Goal: Contribute content: Add original content to the website for others to see

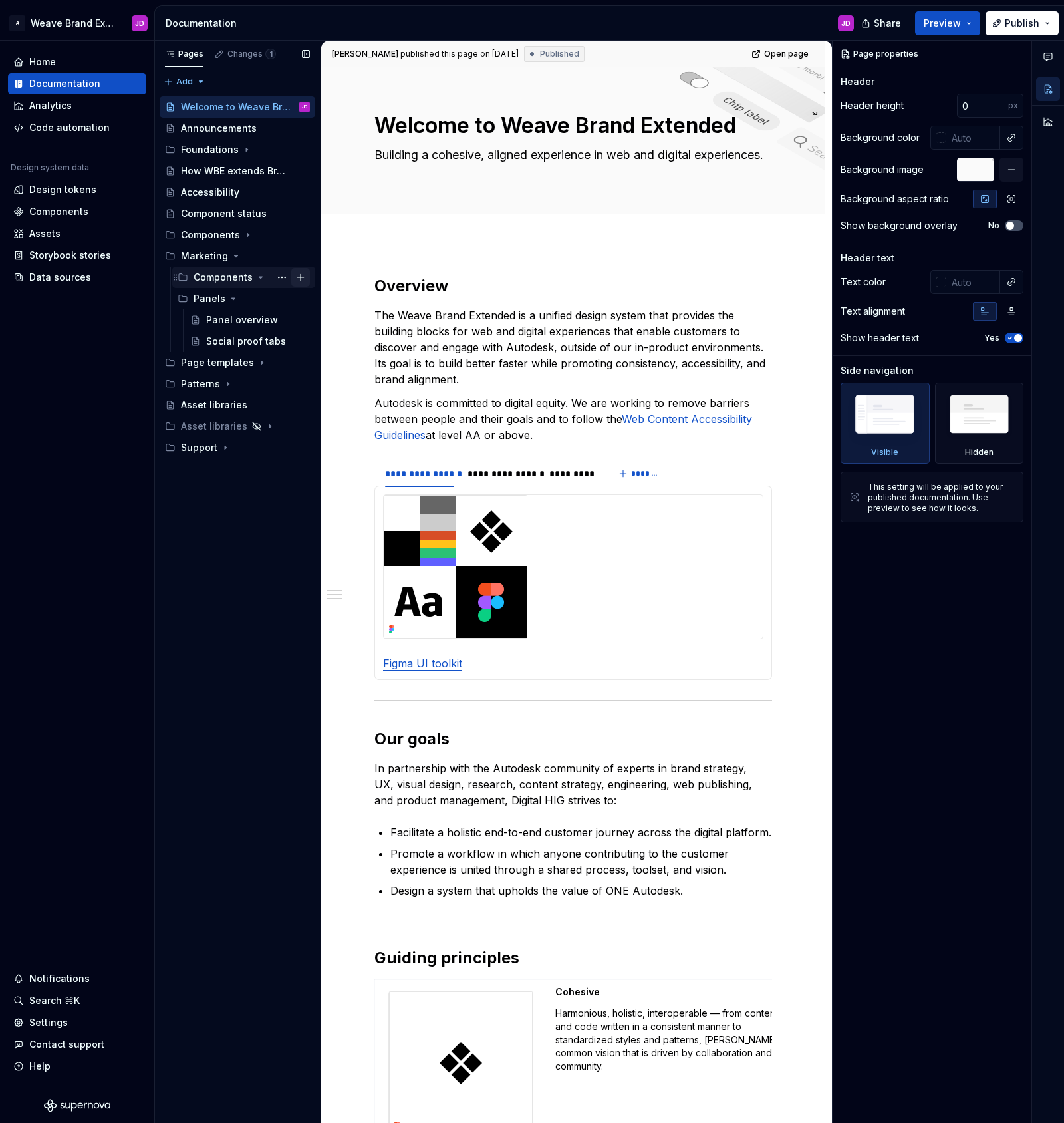
click at [301, 276] on button "Page tree" at bounding box center [301, 277] width 19 height 19
type textarea "*"
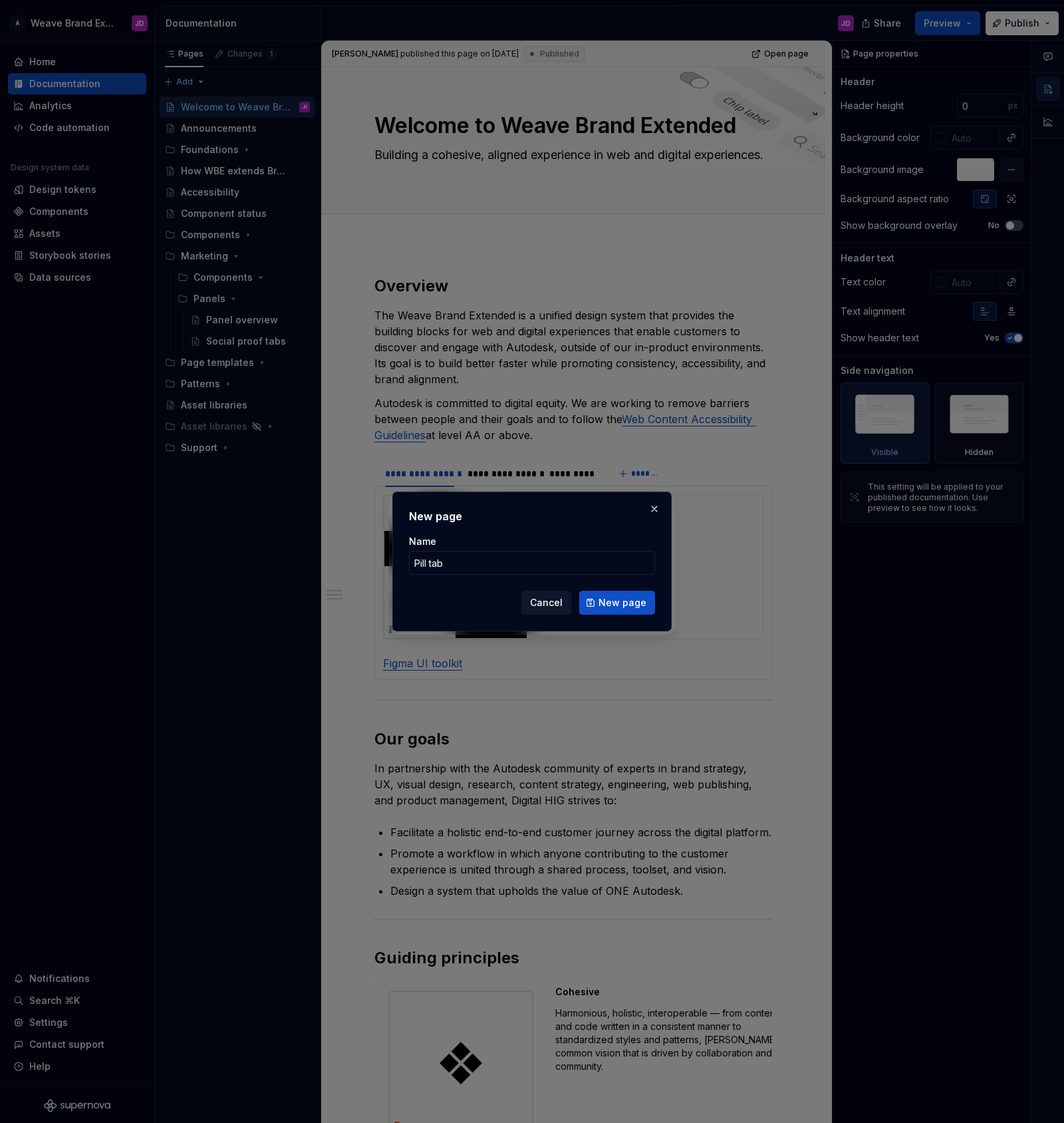
type input "Pill tabs"
click button "New page" at bounding box center [616, 602] width 76 height 24
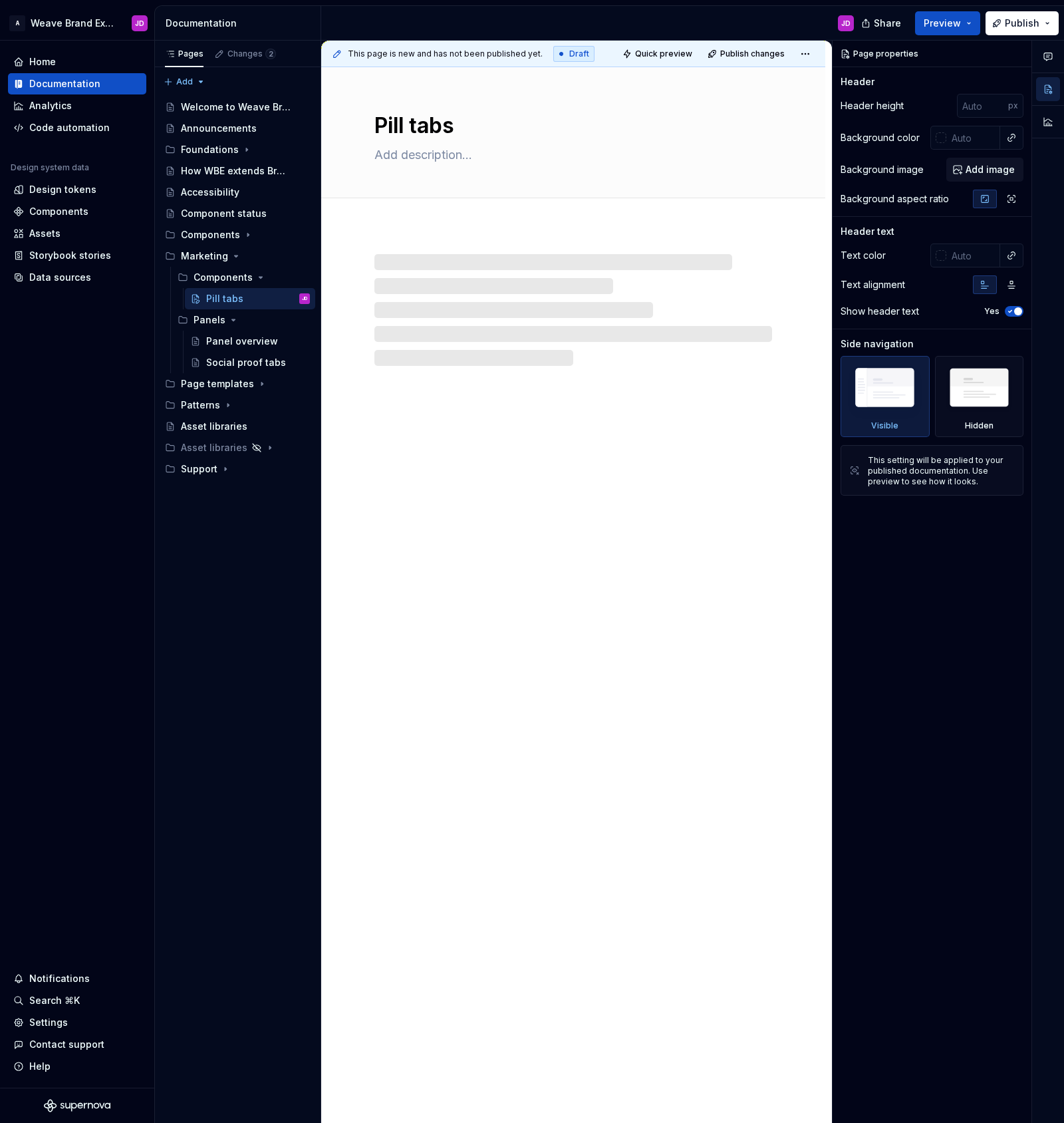
click at [550, 543] on div "Pill tabs" at bounding box center [573, 595] width 504 height 1056
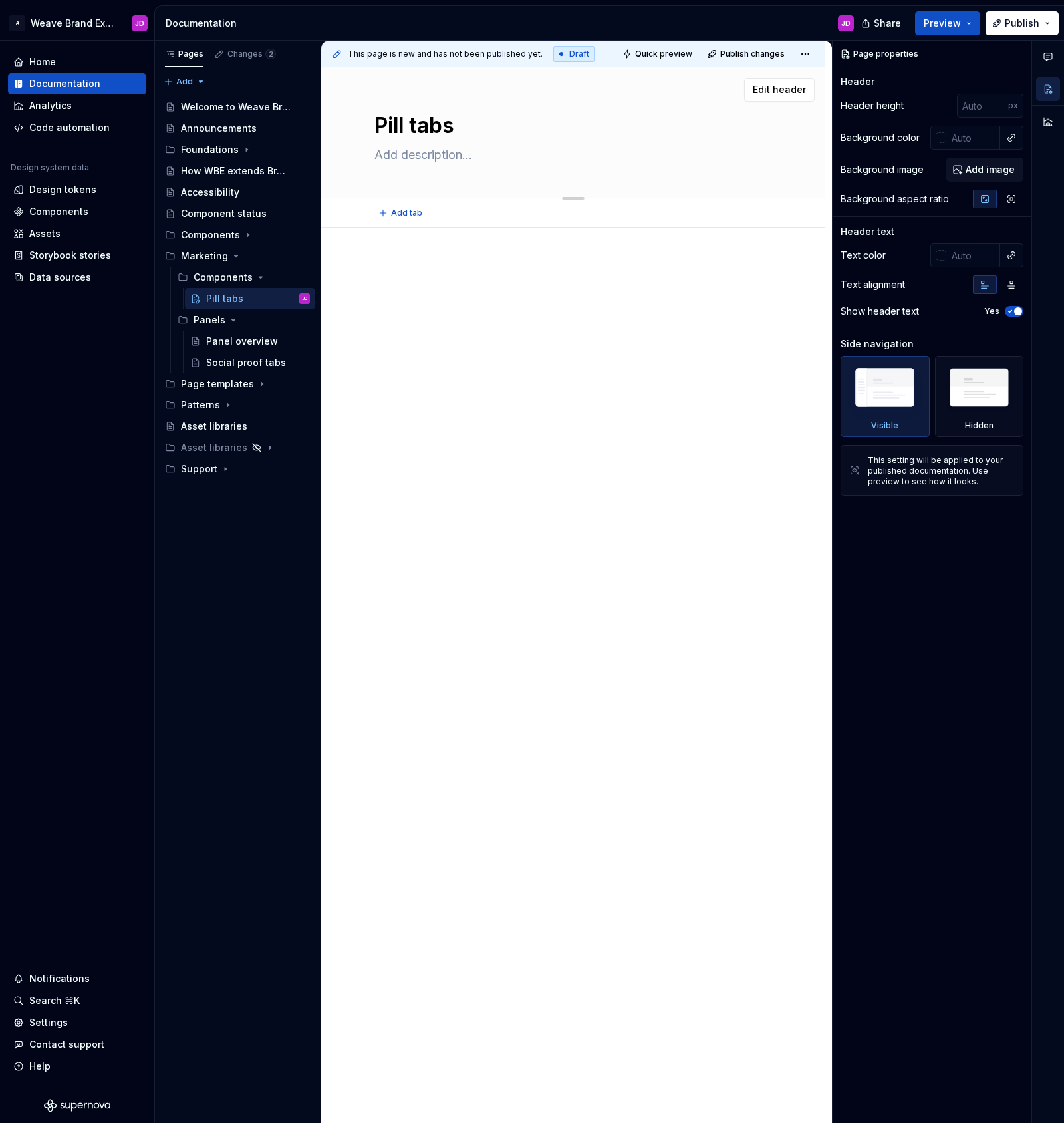
click at [407, 155] on textarea at bounding box center [571, 155] width 398 height 21
click at [224, 361] on div "Social proof tabs" at bounding box center [238, 362] width 64 height 13
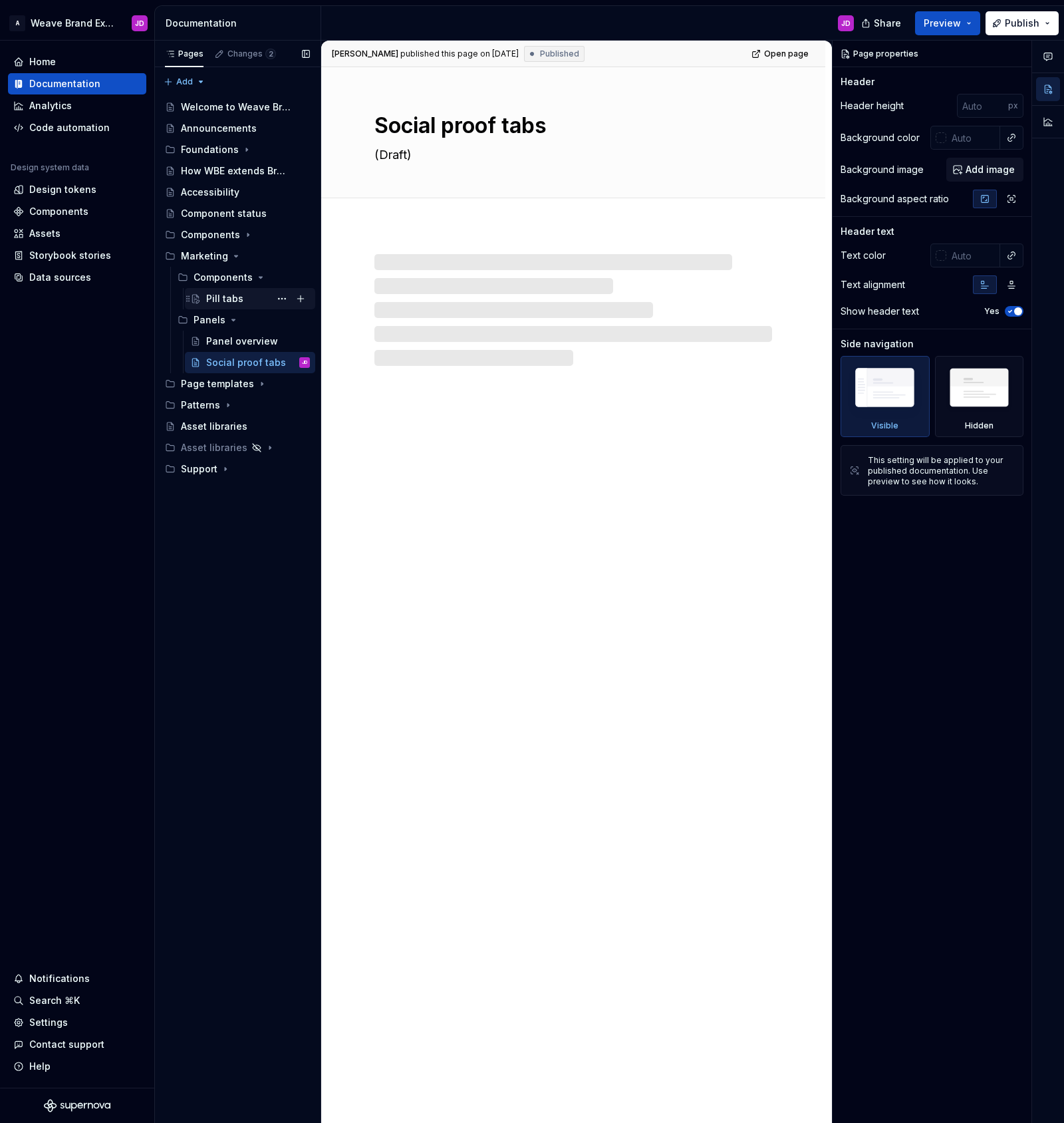
click at [229, 298] on div "Pill tabs" at bounding box center [225, 298] width 37 height 13
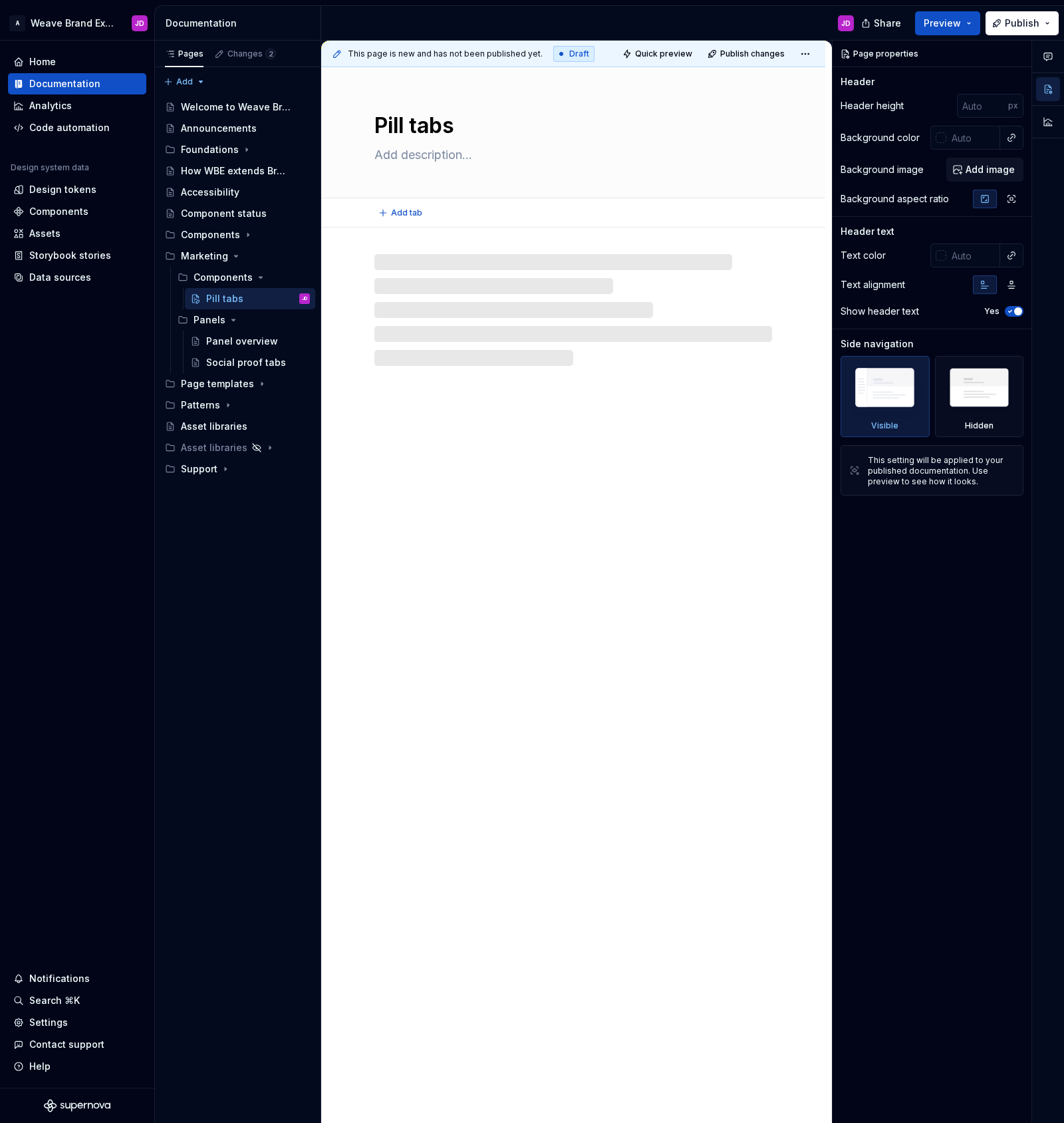
click at [420, 155] on textarea at bounding box center [571, 155] width 398 height 21
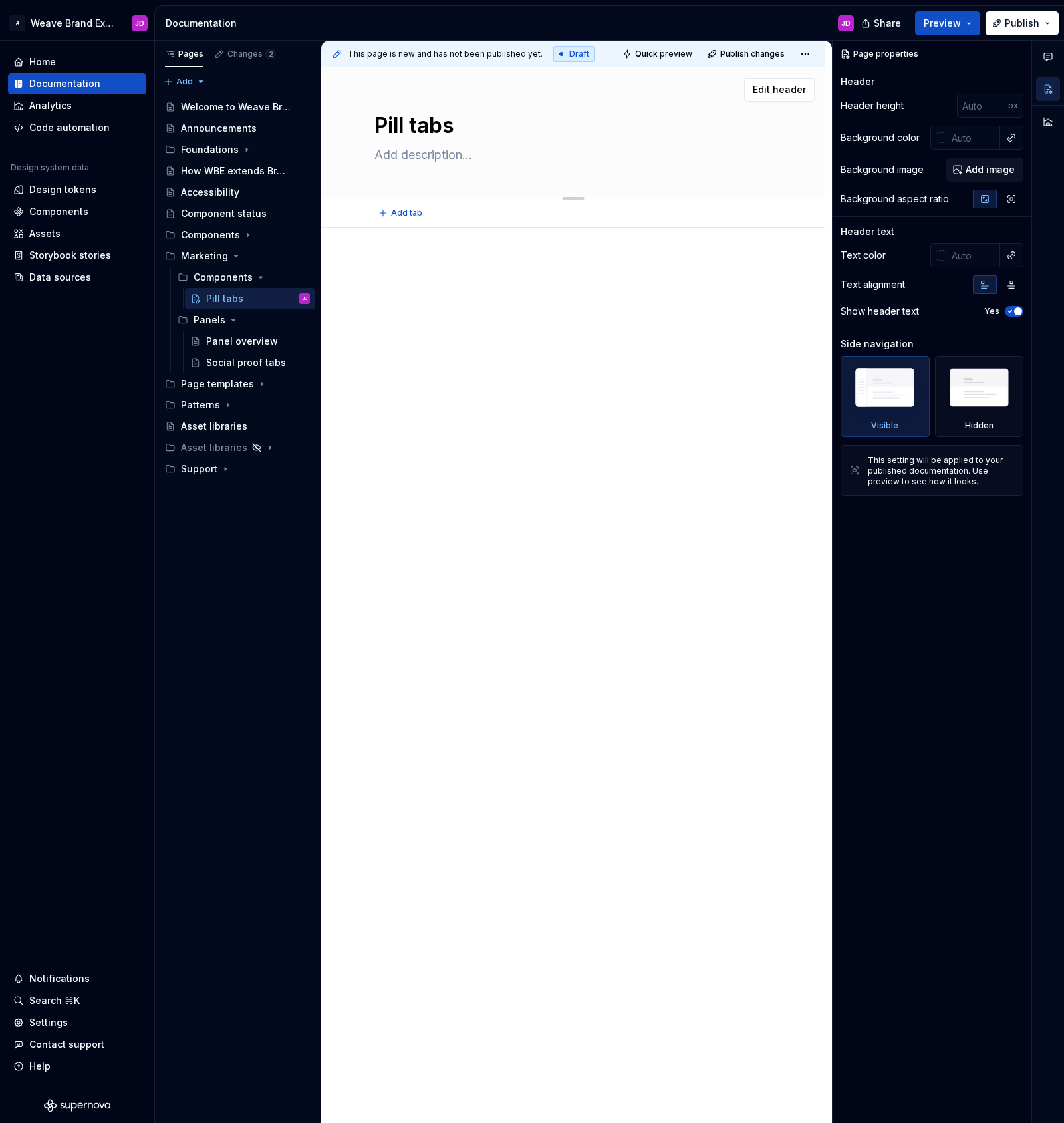
click at [420, 155] on textarea at bounding box center [571, 155] width 398 height 21
type textarea "*"
type textarea "("
type textarea "*"
type textarea "(D"
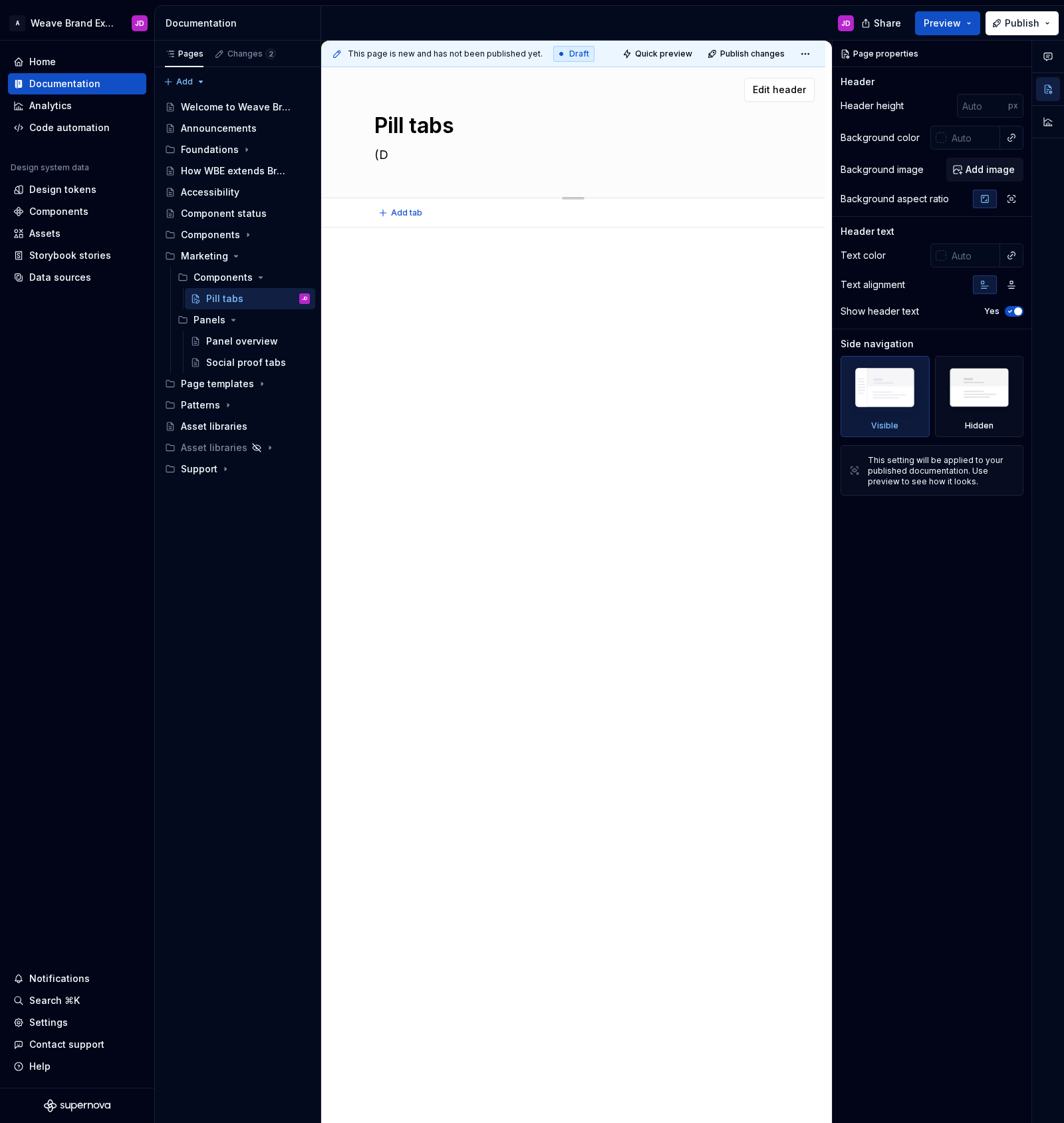
type textarea "*"
type textarea "(Dr"
type textarea "*"
type textarea "(Dra"
type textarea "*"
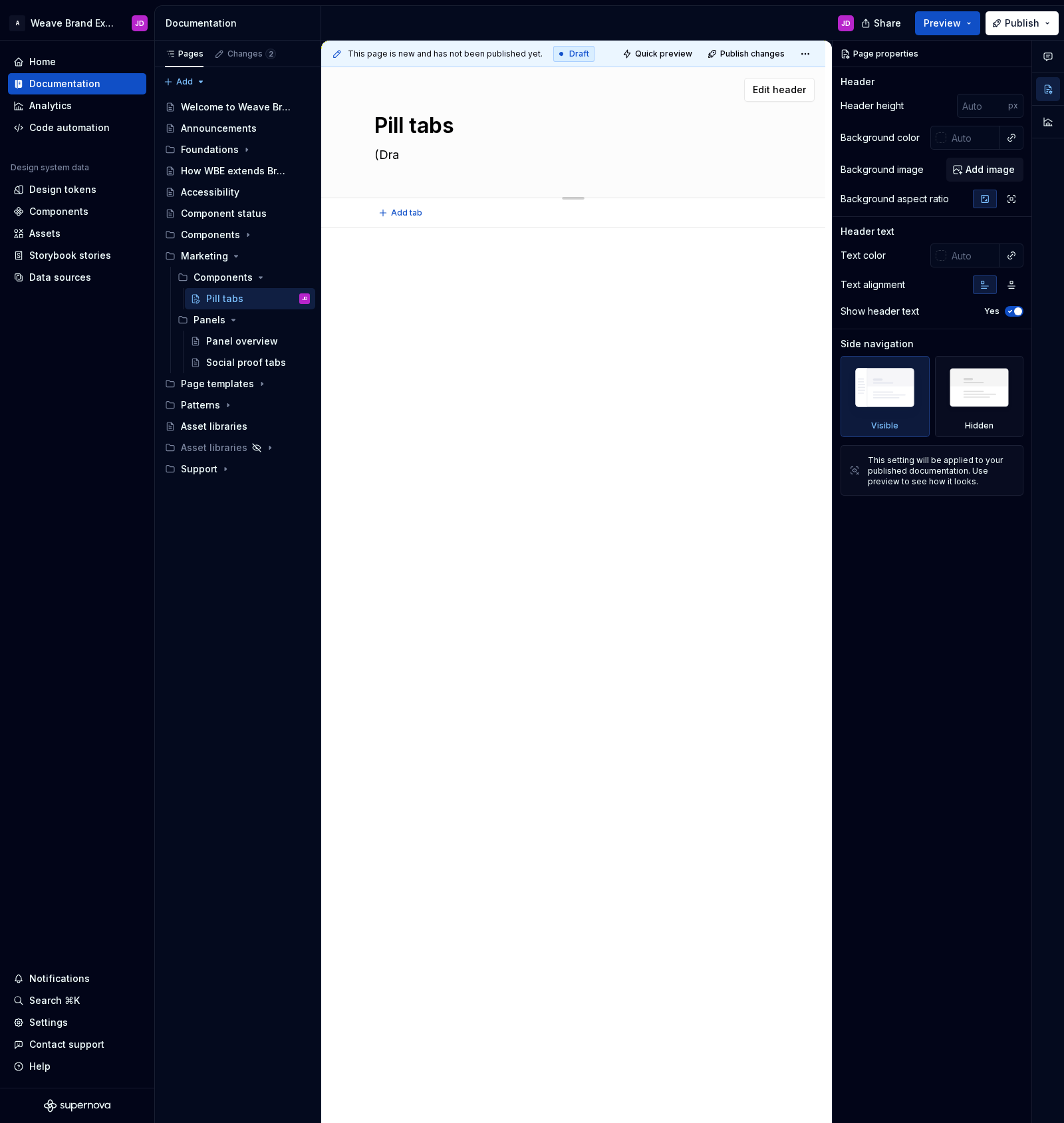
type textarea "(Draf"
type textarea "*"
type textarea "(Draft"
type textarea "*"
type textarea "(Draft)"
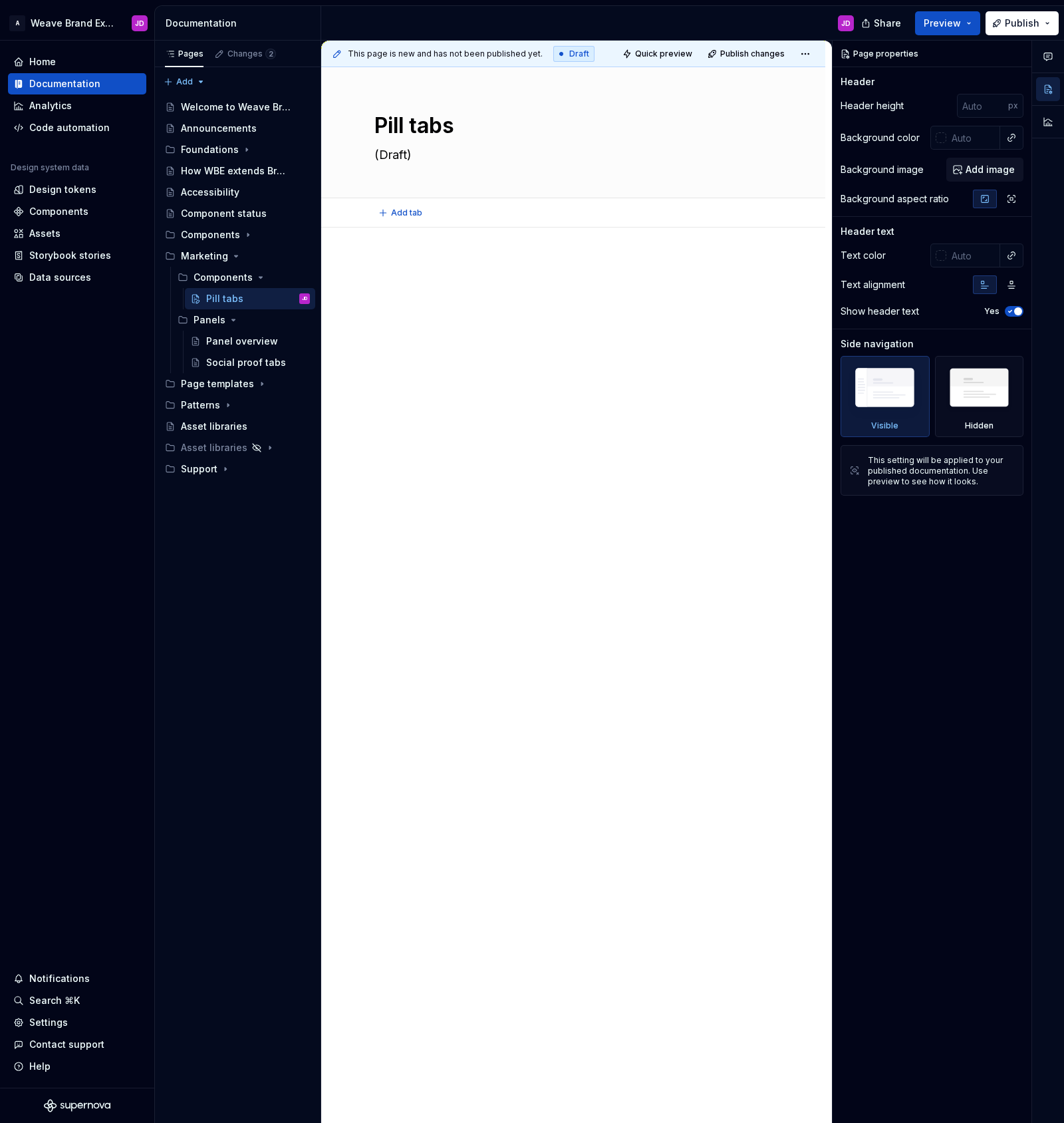
type textarea "*"
type textarea "(Draft)"
click at [452, 342] on div at bounding box center [573, 445] width 504 height 435
click at [756, 52] on span "Publish changes" at bounding box center [753, 54] width 64 height 11
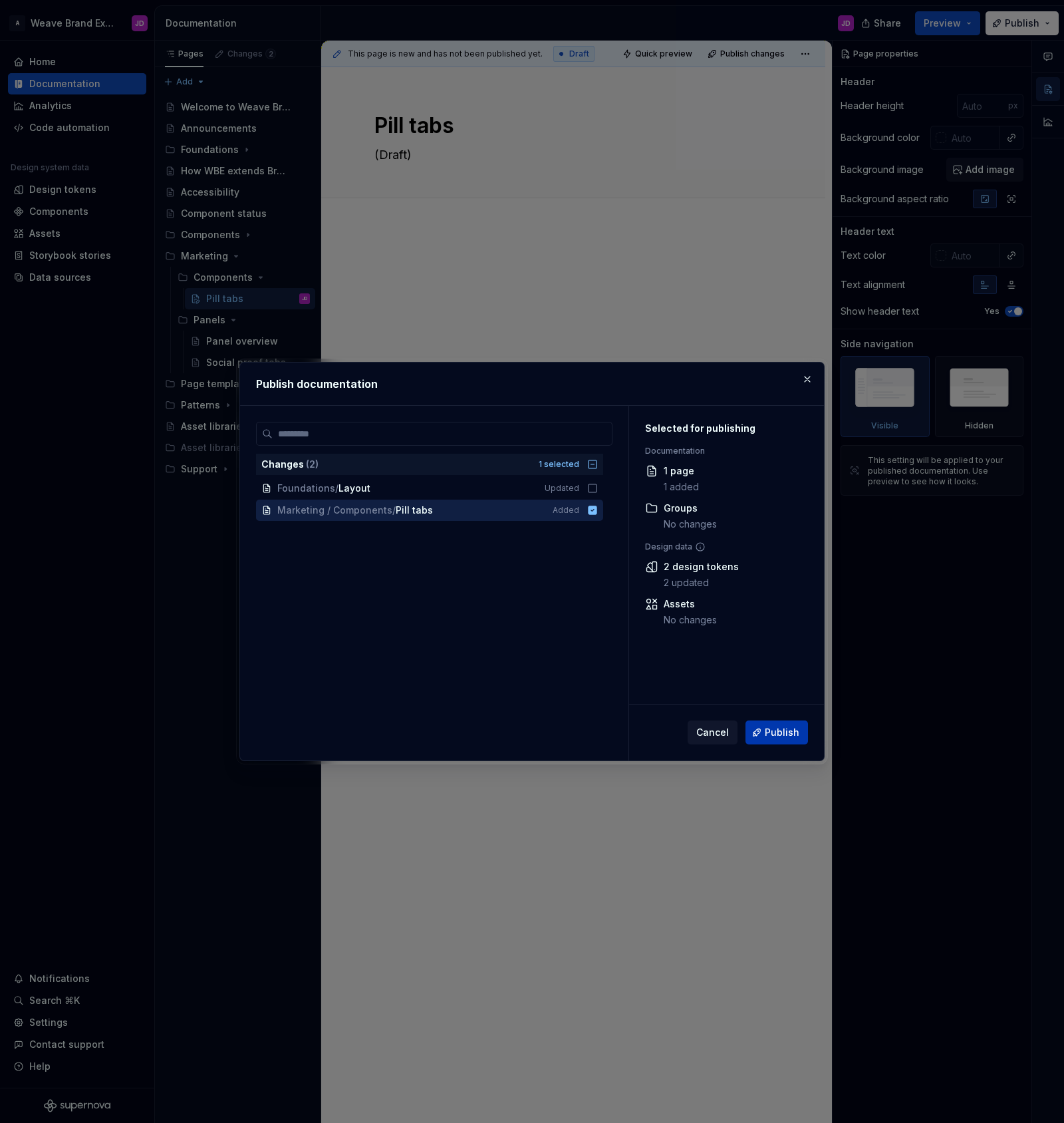
click at [774, 732] on span "Publish" at bounding box center [782, 732] width 35 height 13
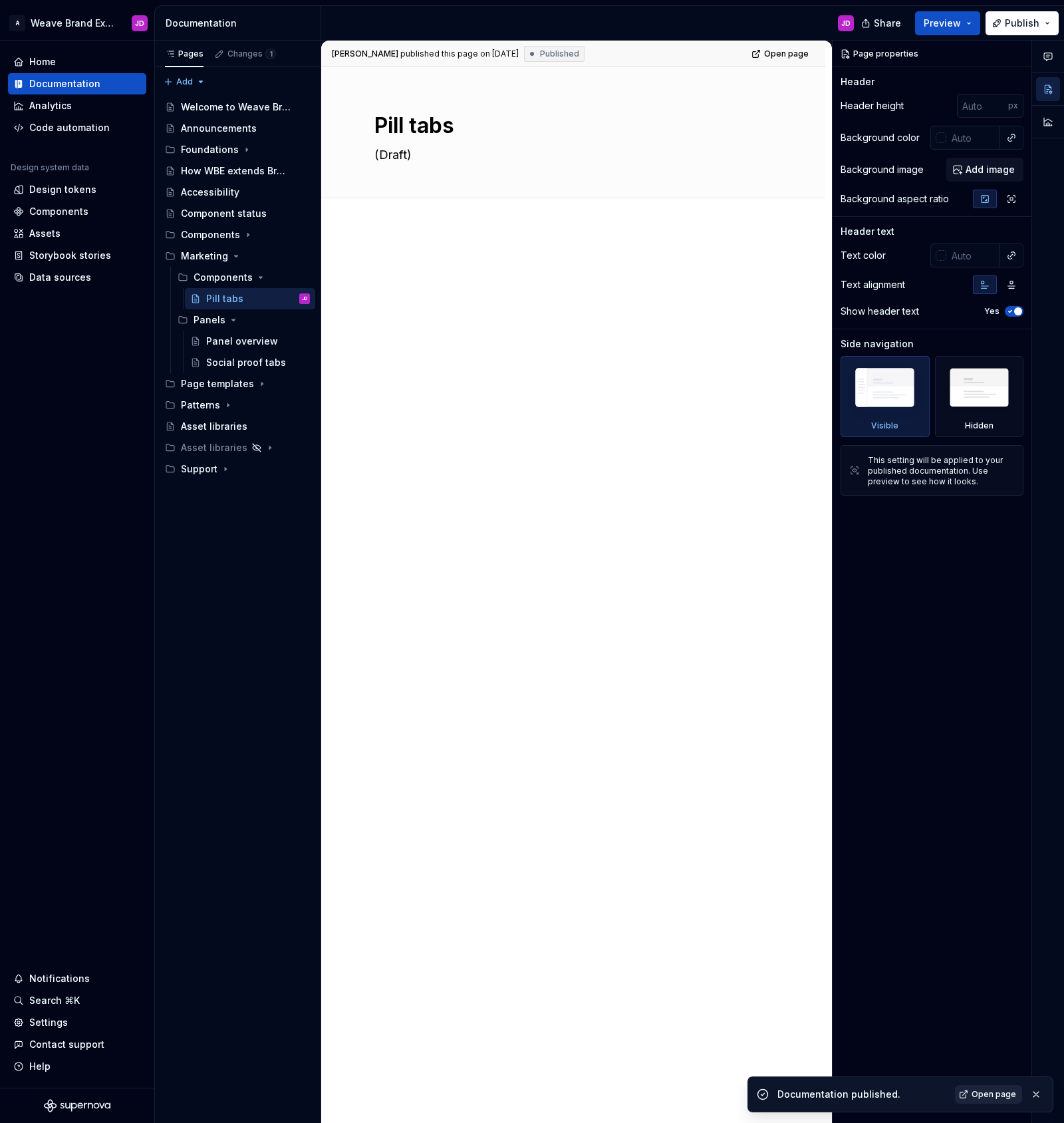
click at [991, 1094] on span "Open page" at bounding box center [994, 1094] width 45 height 11
click at [278, 342] on button "Page tree" at bounding box center [282, 341] width 19 height 19
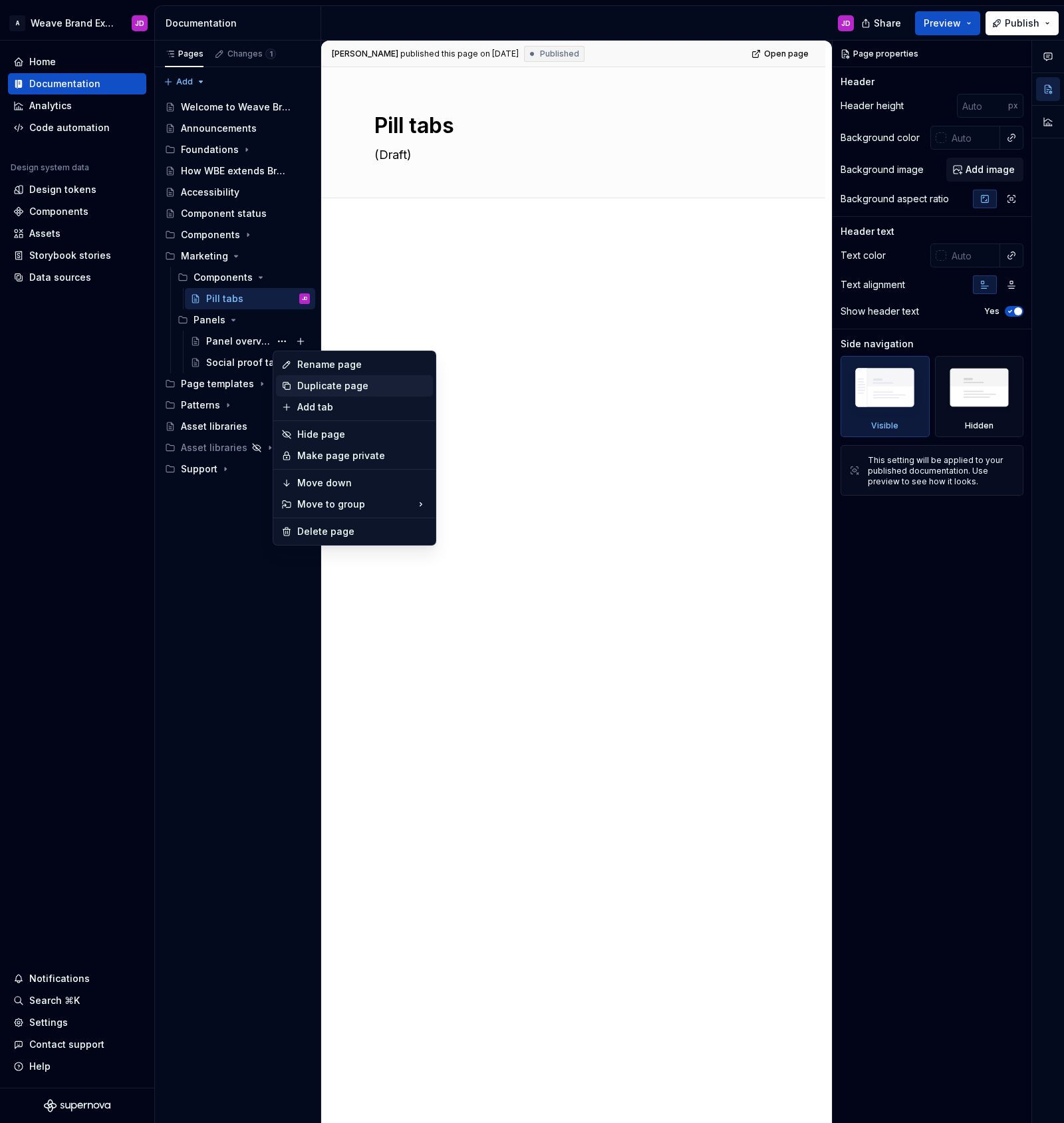
click at [297, 385] on div "Duplicate page" at bounding box center [362, 385] width 130 height 13
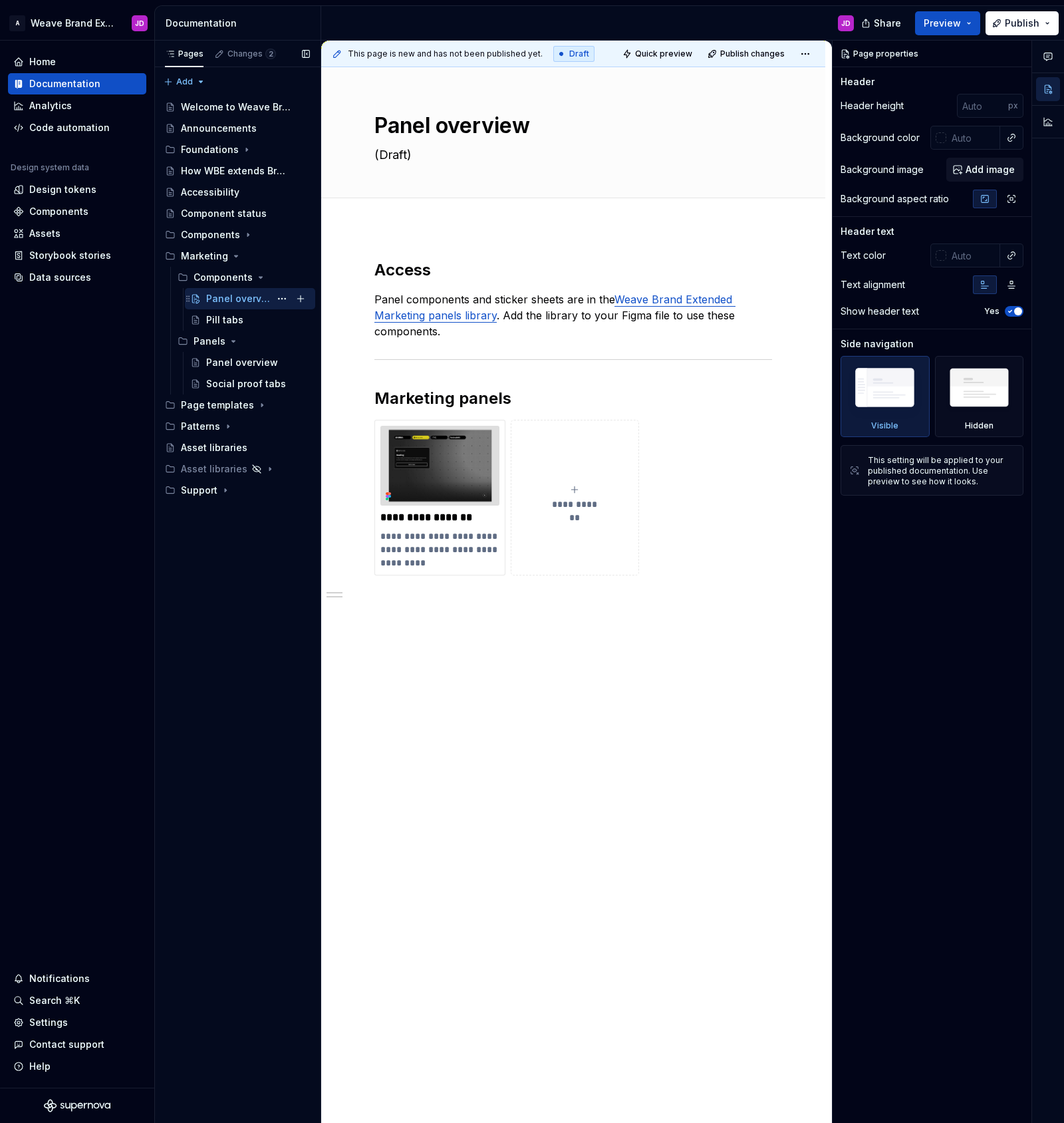
click at [210, 297] on div "Panel overview" at bounding box center [238, 298] width 64 height 13
click at [217, 300] on div "Panel overview" at bounding box center [238, 298] width 64 height 13
click at [279, 301] on button "Page tree" at bounding box center [282, 298] width 19 height 19
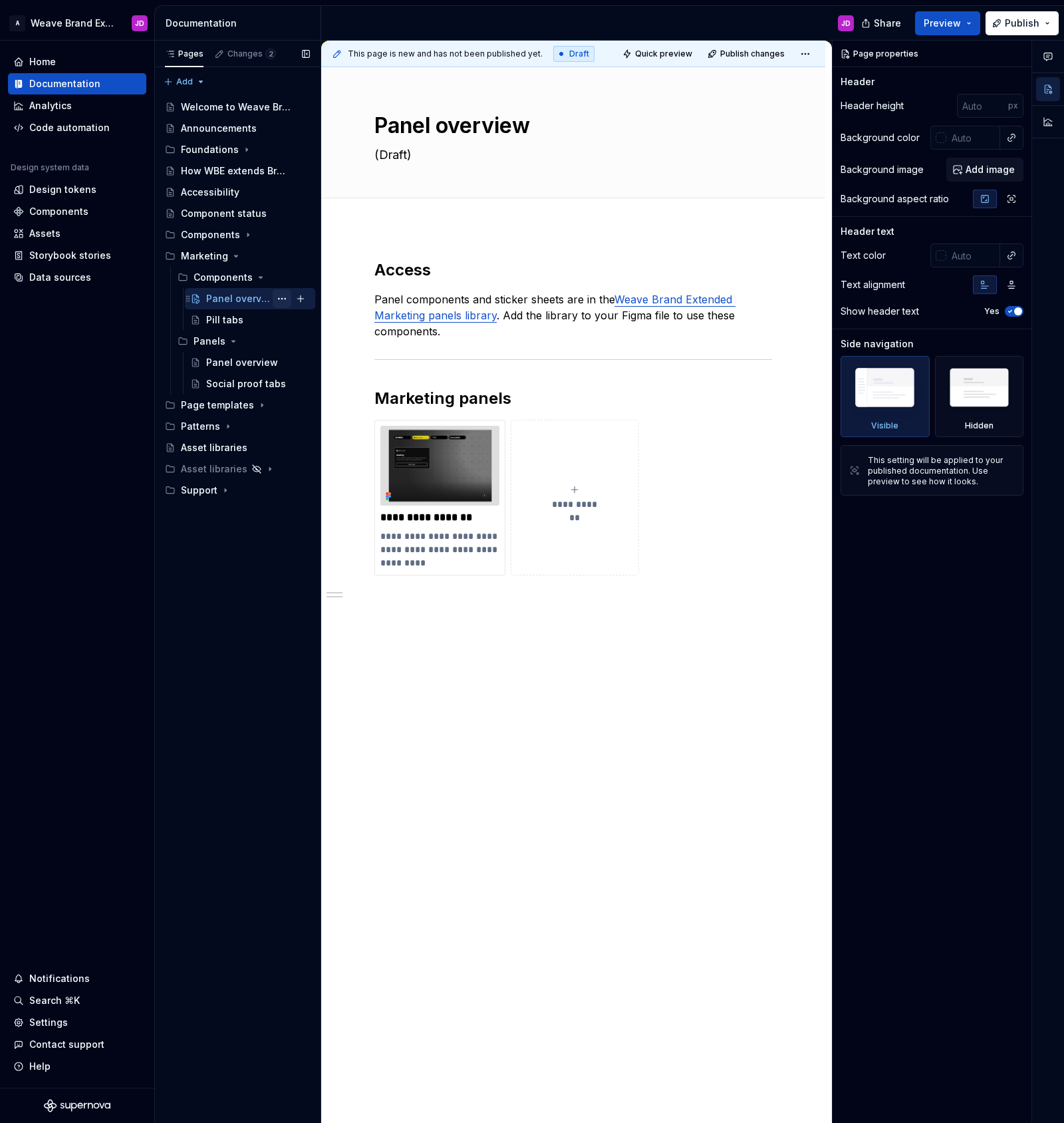
type textarea "*"
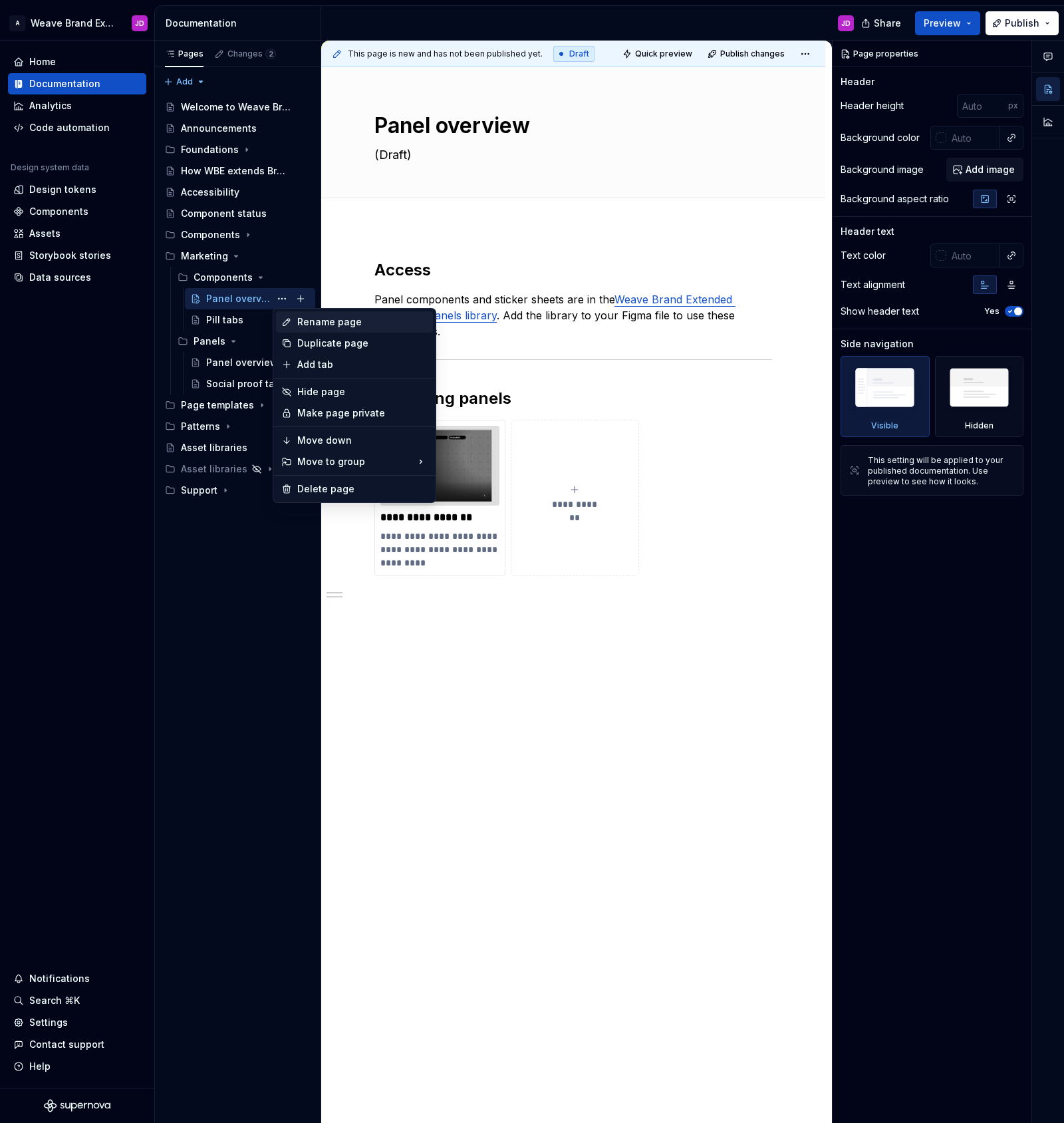
click at [302, 321] on div "Rename page" at bounding box center [362, 321] width 130 height 13
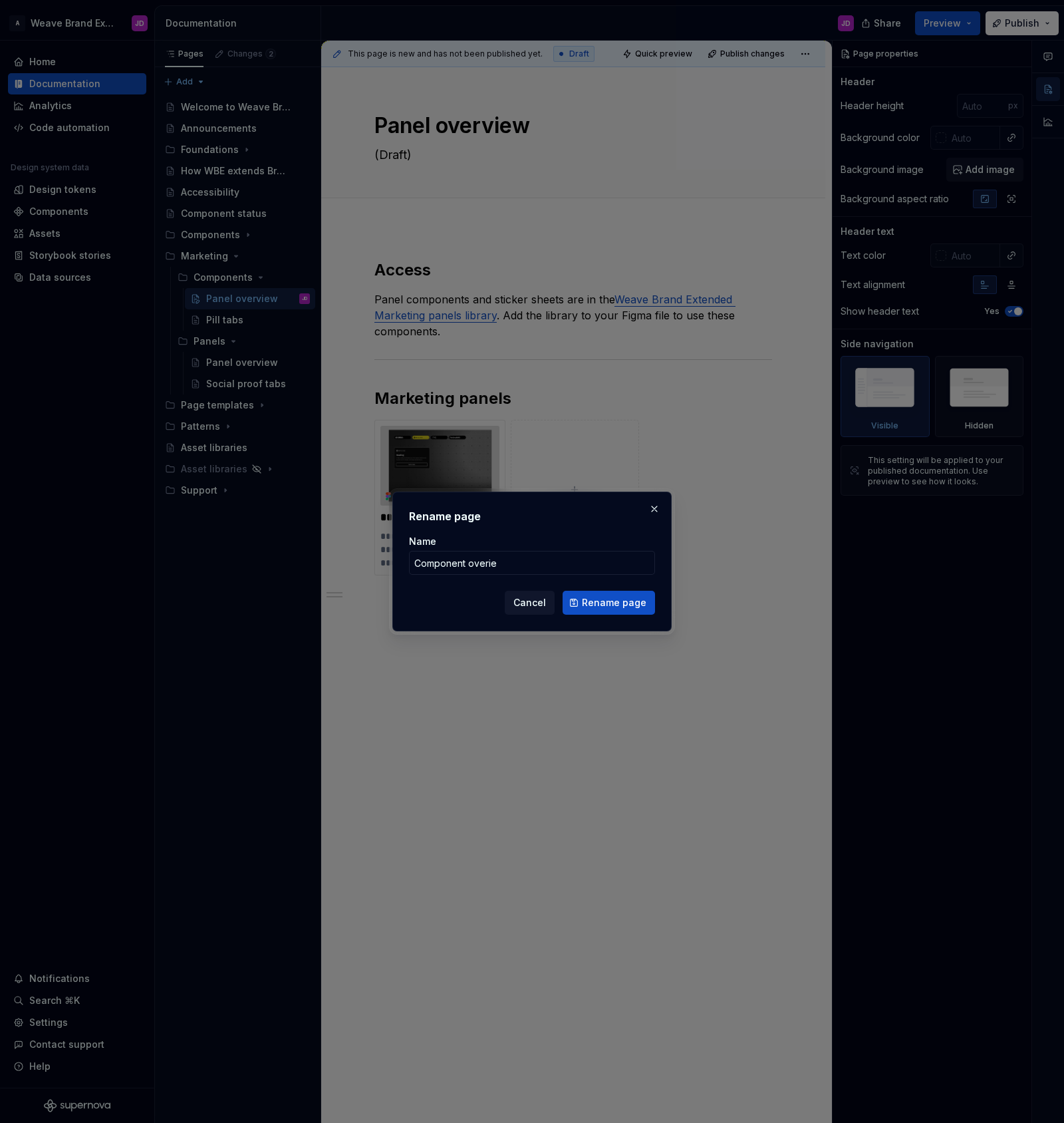
type input "Component overiew"
click button "Rename page" at bounding box center [609, 602] width 93 height 24
type textarea "*"
type textarea "Component overiew"
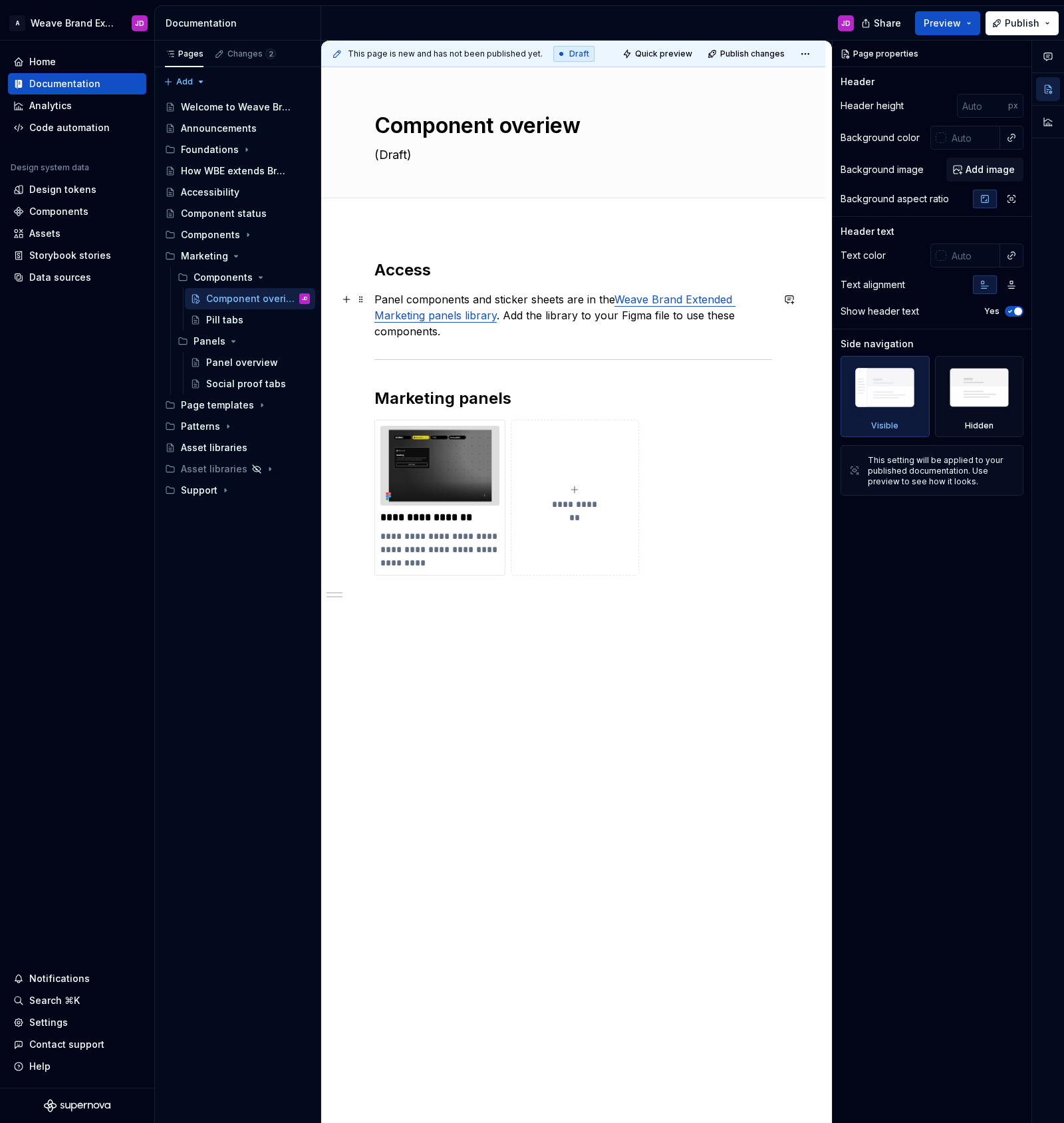
type textarea "*"
click at [409, 301] on p "Panel components and sticker sheets are in the Weave Brand Extended Marketing p…" at bounding box center [573, 316] width 398 height 48
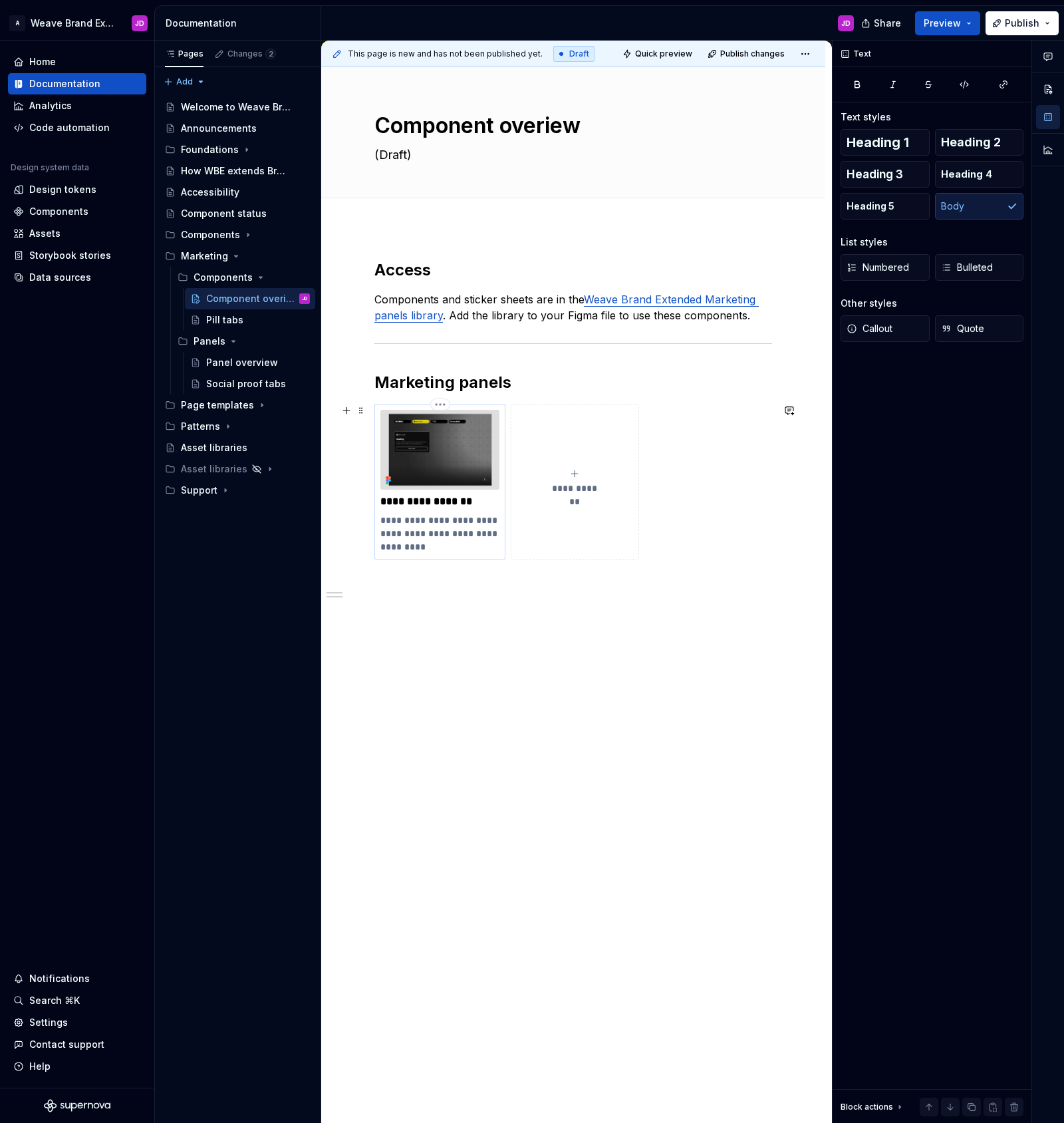
click at [461, 435] on img at bounding box center [440, 449] width 119 height 79
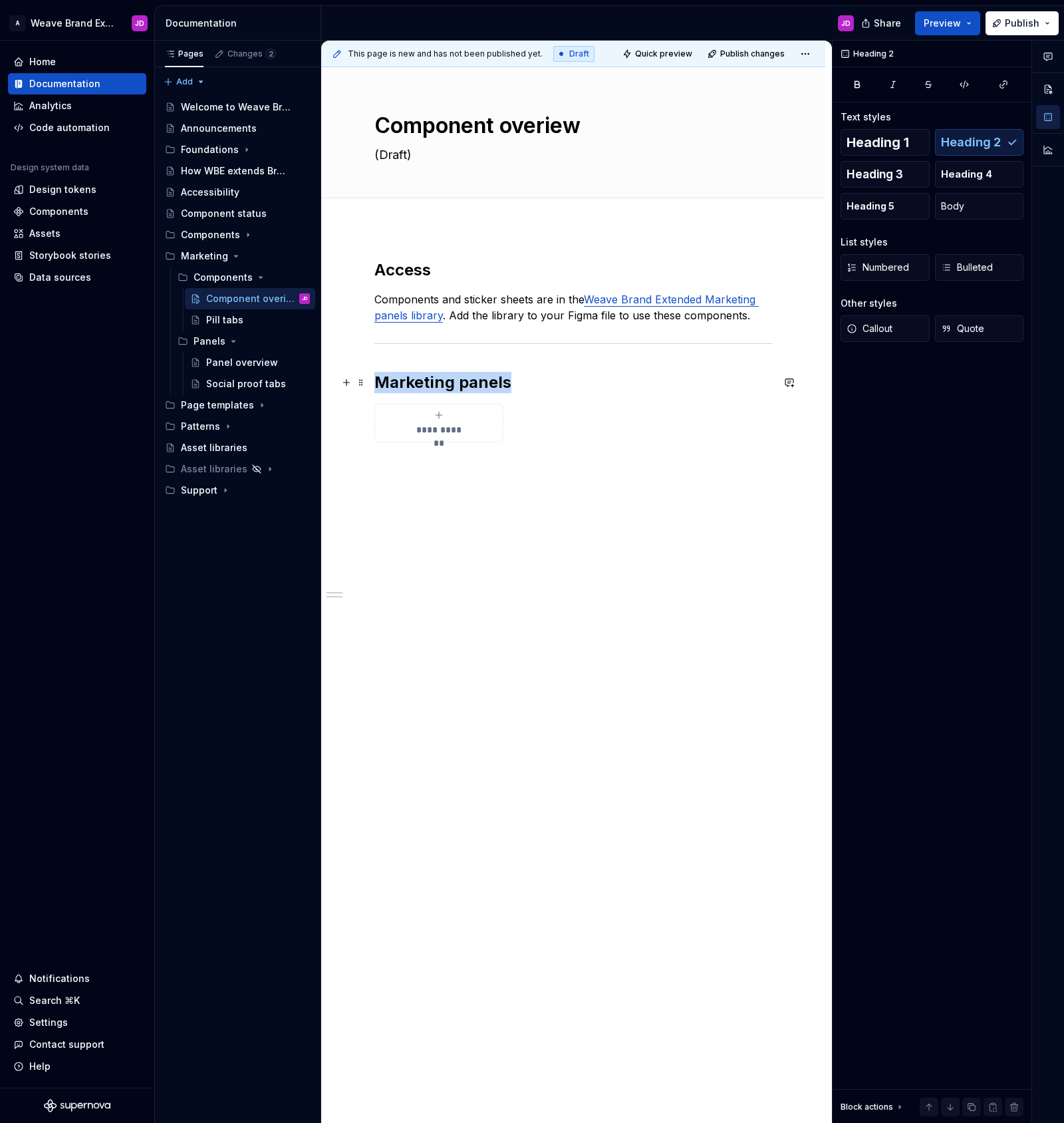
click at [418, 382] on h2 "Marketing panels" at bounding box center [573, 383] width 398 height 21
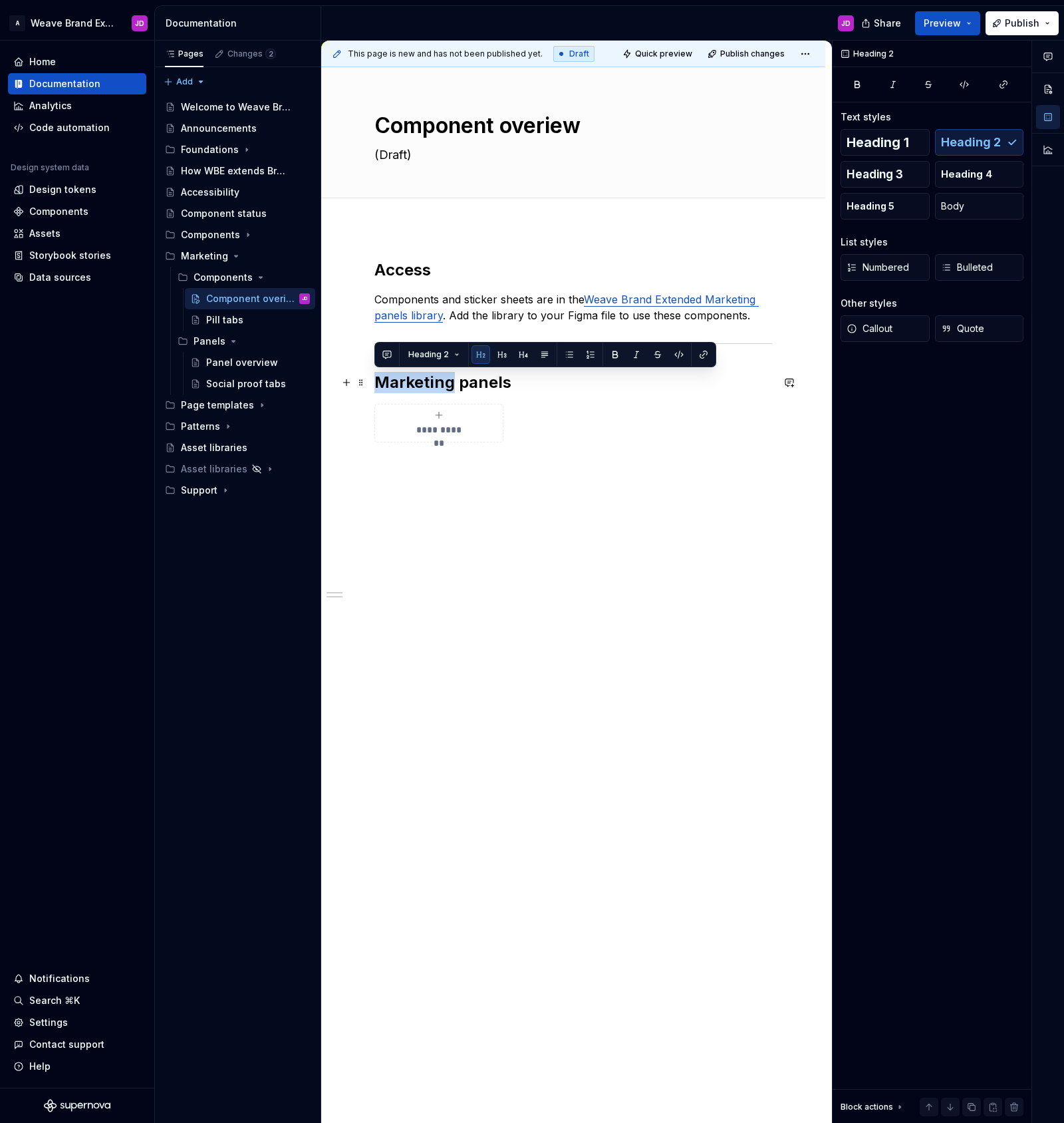
click at [418, 382] on h2 "Marketing panels" at bounding box center [573, 383] width 398 height 21
click at [483, 382] on h2 "Marketing panels" at bounding box center [573, 383] width 398 height 21
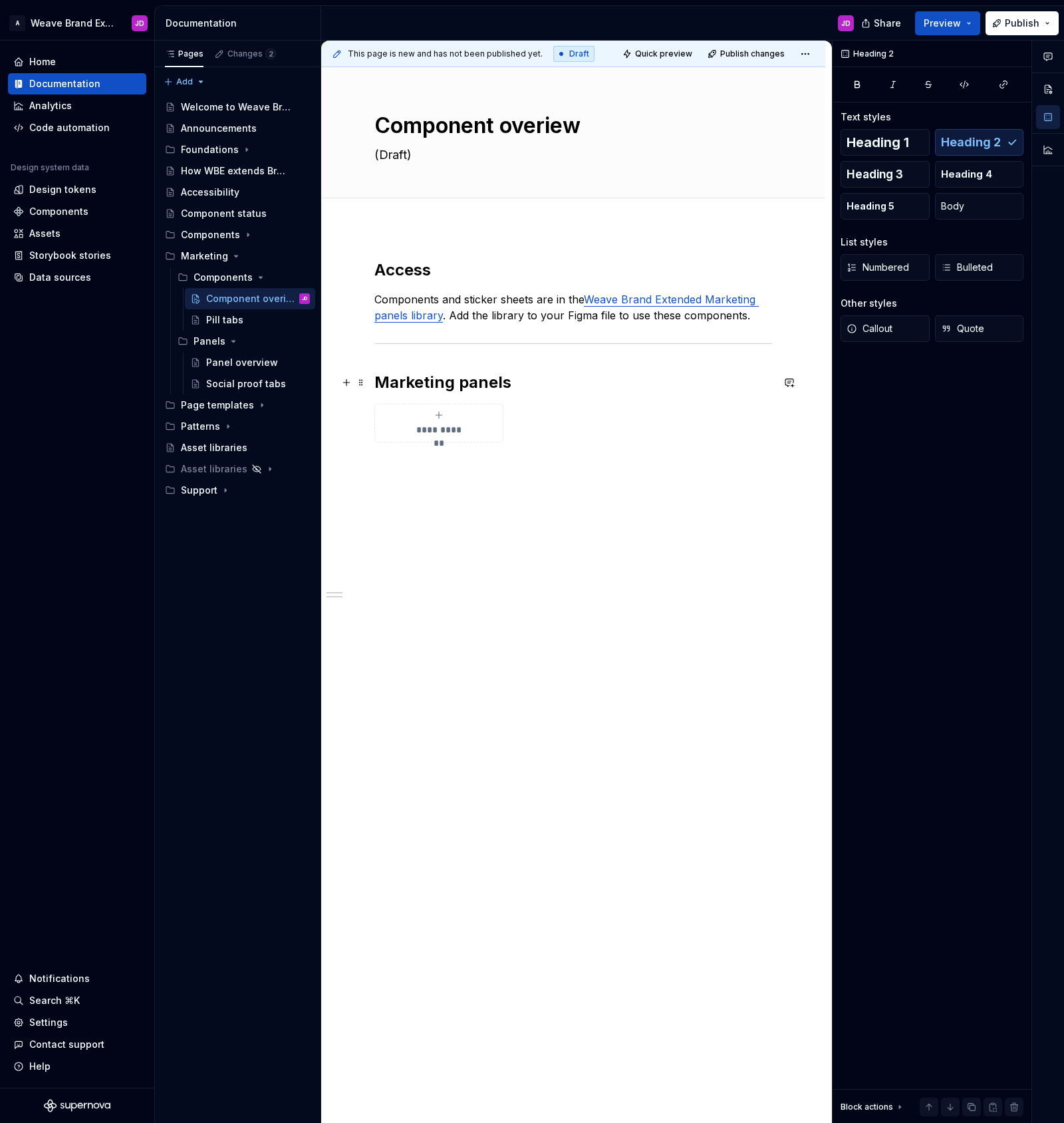
click at [483, 382] on h2 "Marketing panels" at bounding box center [573, 383] width 398 height 21
click at [618, 494] on div "**********" at bounding box center [573, 511] width 504 height 567
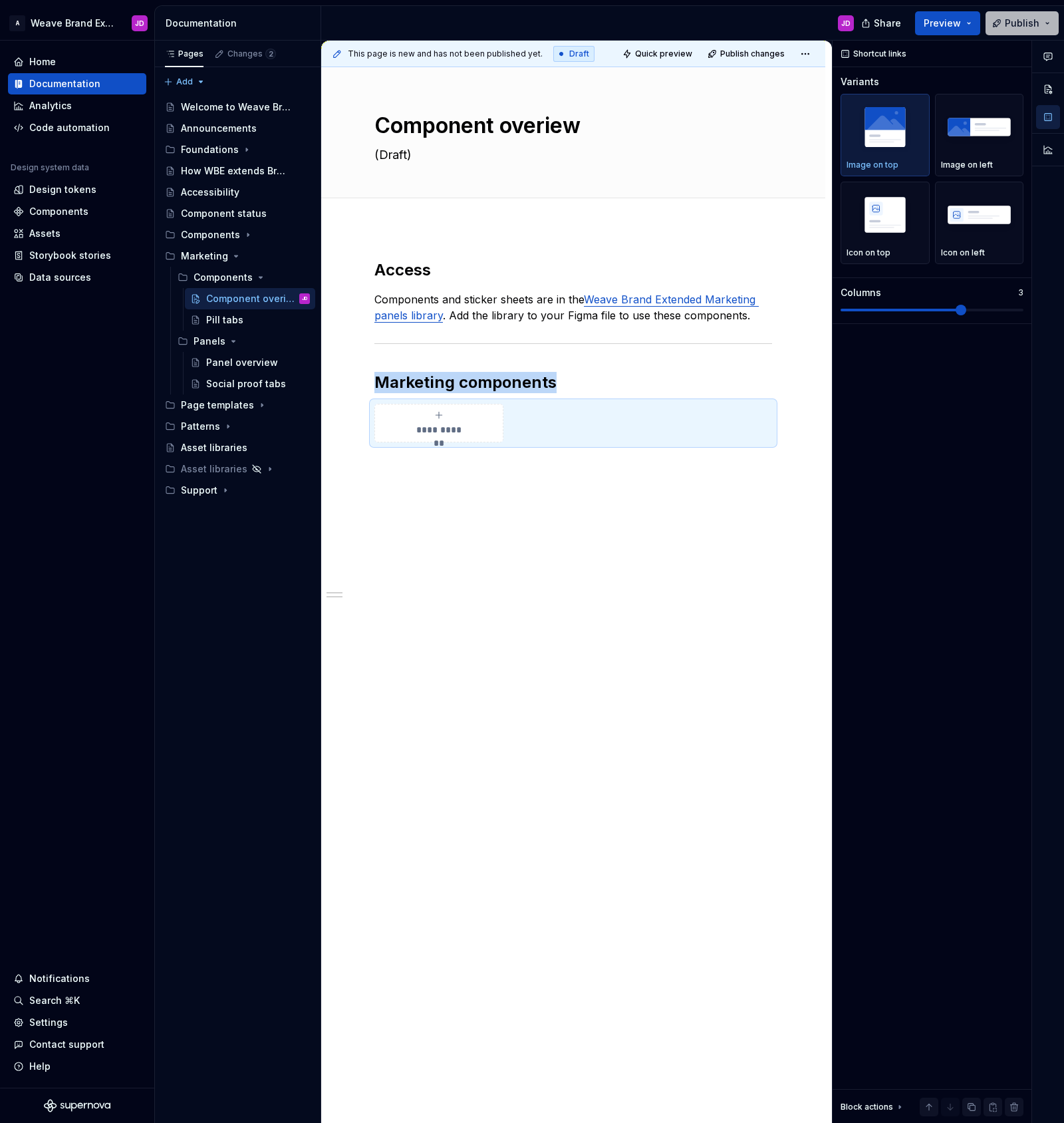
click at [1011, 21] on span "Publish" at bounding box center [1022, 23] width 35 height 13
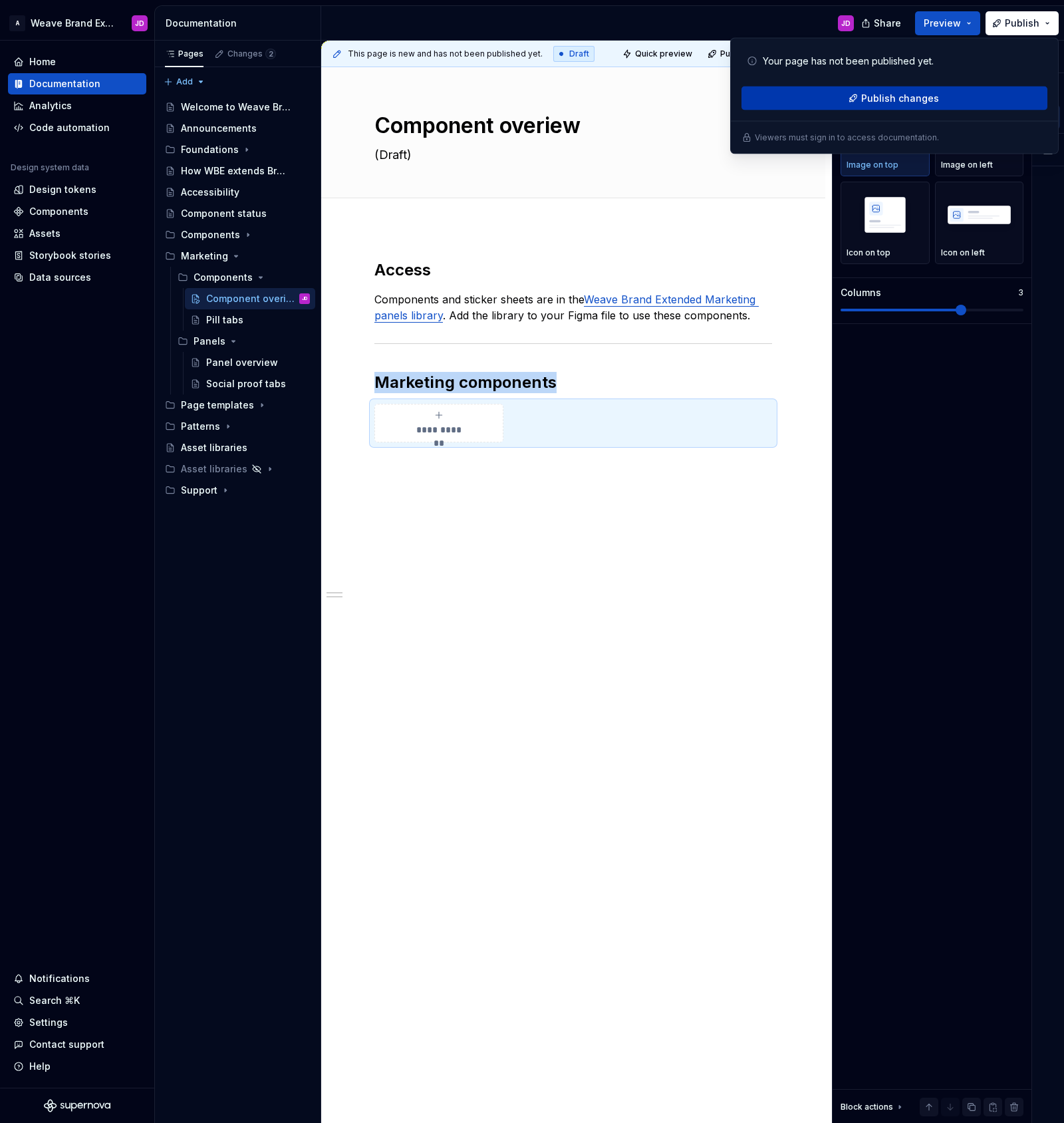
click at [887, 96] on span "Publish changes" at bounding box center [900, 98] width 78 height 13
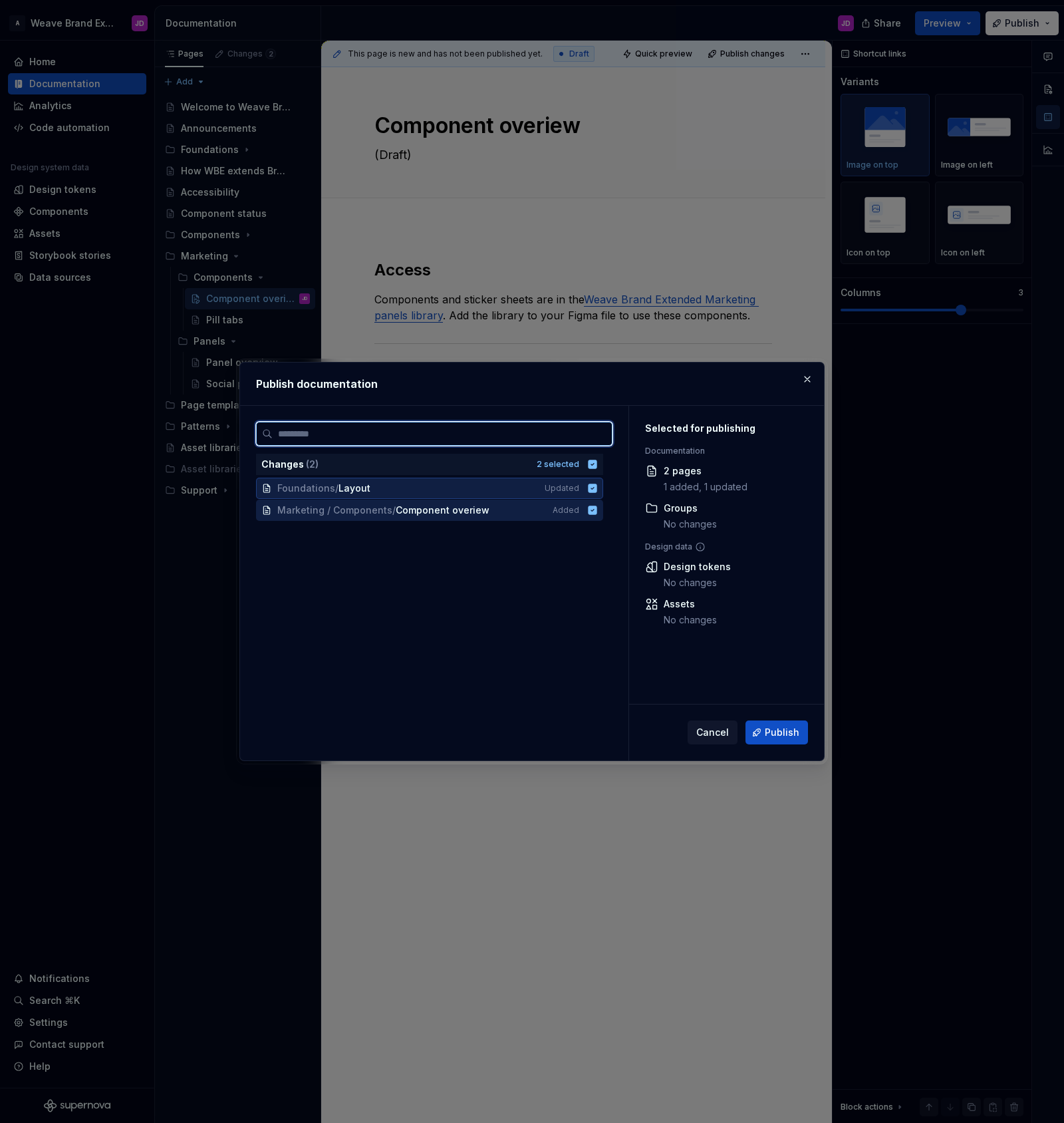
click at [598, 490] on icon at bounding box center [593, 488] width 9 height 9
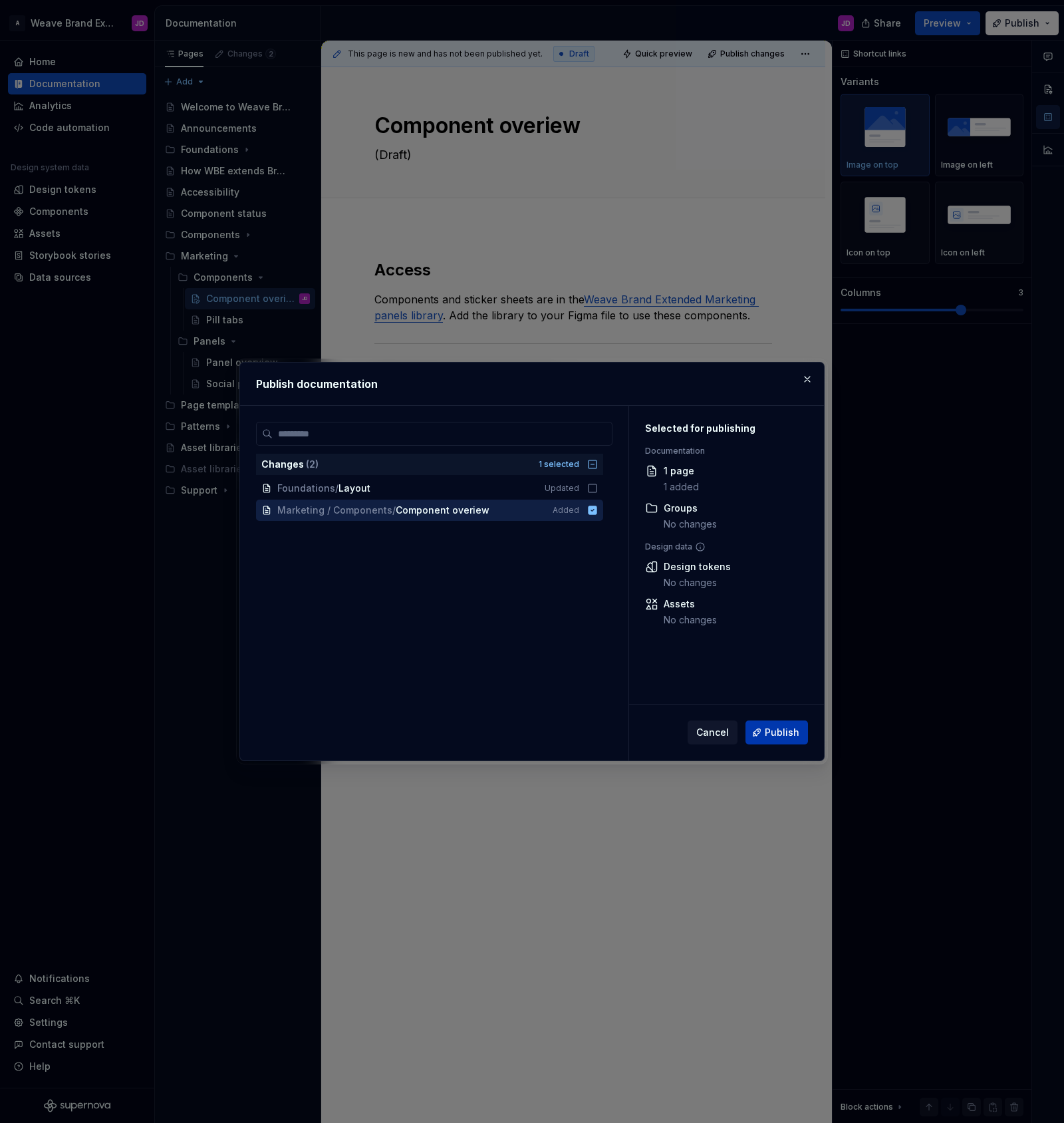
click at [788, 730] on span "Publish" at bounding box center [782, 732] width 35 height 13
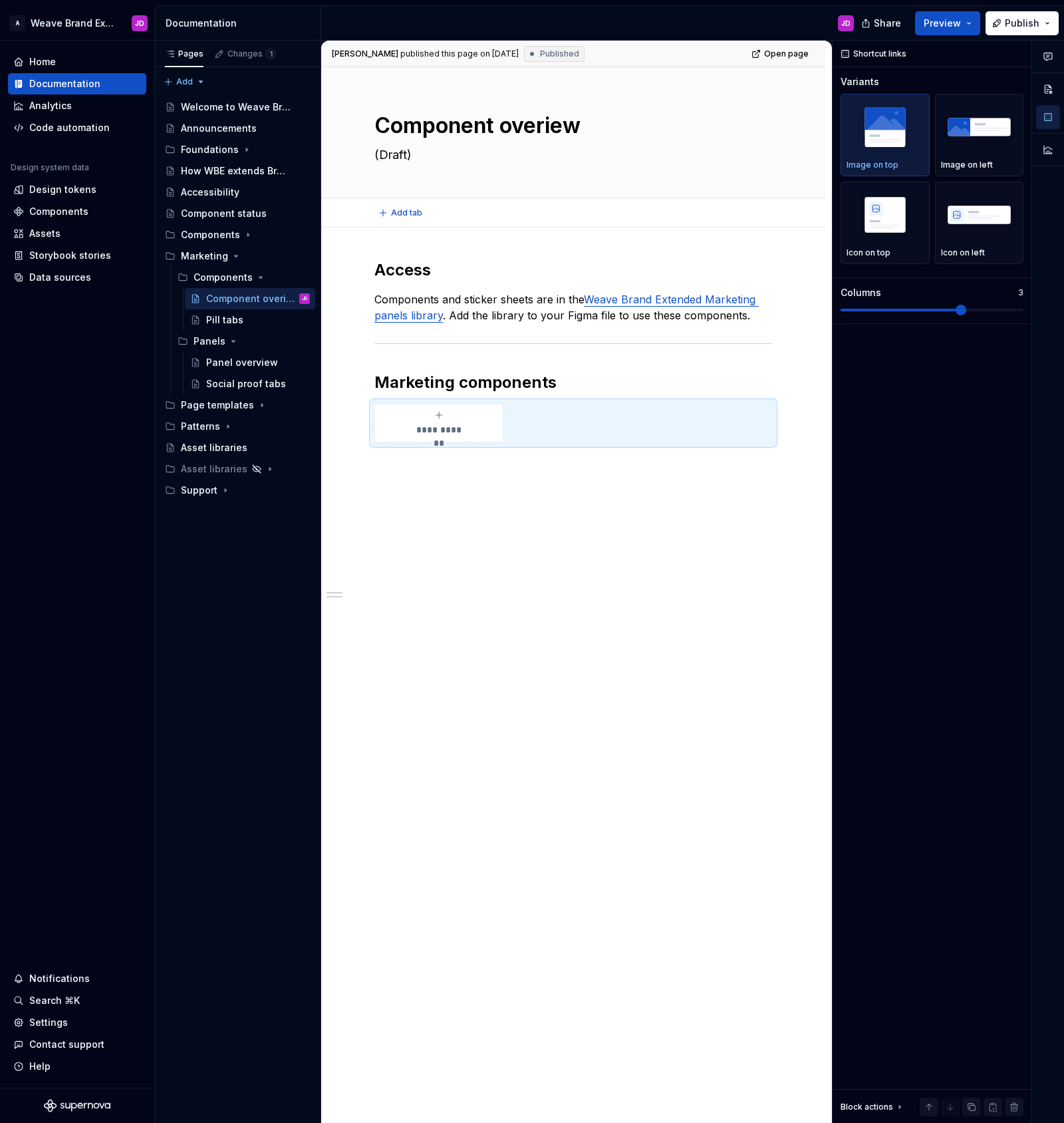
type textarea "*"
